Goal: Check status: Check status

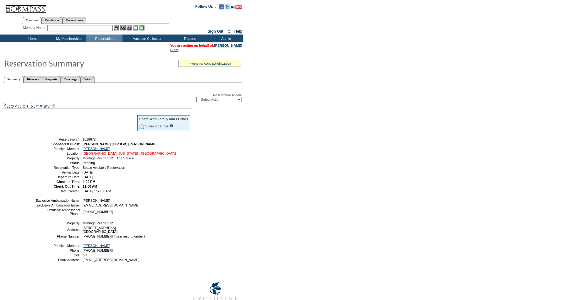
click at [91, 156] on link "[GEOGRAPHIC_DATA], [US_STATE] - [GEOGRAPHIC_DATA]" at bounding box center [129, 154] width 93 height 4
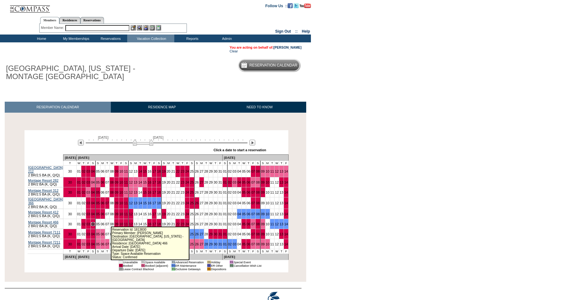
click at [95, 223] on link "04" at bounding box center [93, 224] width 4 height 4
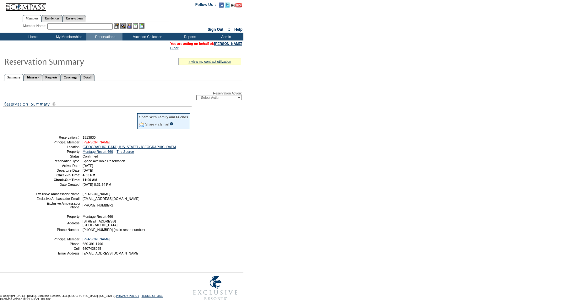
scroll to position [2, 0]
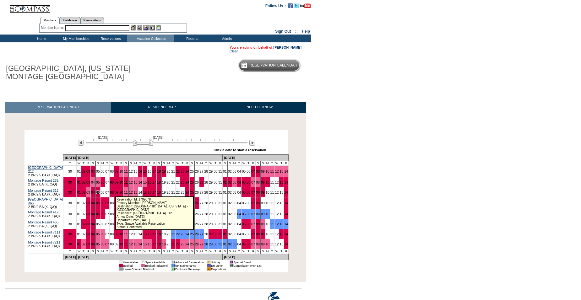
click at [100, 193] on link "05" at bounding box center [98, 193] width 4 height 4
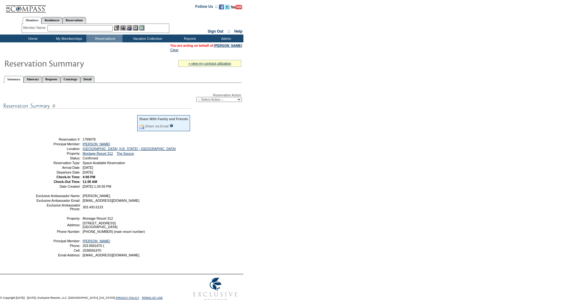
drag, startPoint x: 127, startPoint y: 177, endPoint x: 51, endPoint y: 141, distance: 83.3
click at [51, 141] on tbody "Share With Family and Friends Share via Email Share Reservation Information Ple…" at bounding box center [113, 152] width 155 height 74
copy tbody "Reservation #: 1799078 Principal Member: [PERSON_NAME] Location: [GEOGRAPHIC_DA…"
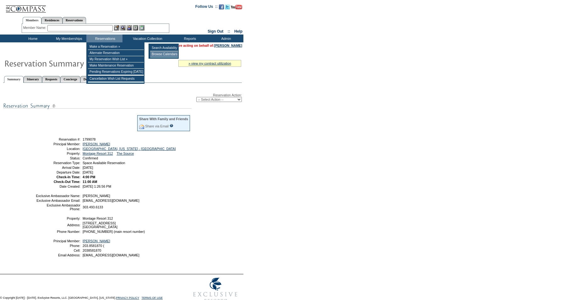
click at [156, 53] on td "Browse Calendars" at bounding box center [164, 54] width 28 height 6
